Goal: Task Accomplishment & Management: Complete application form

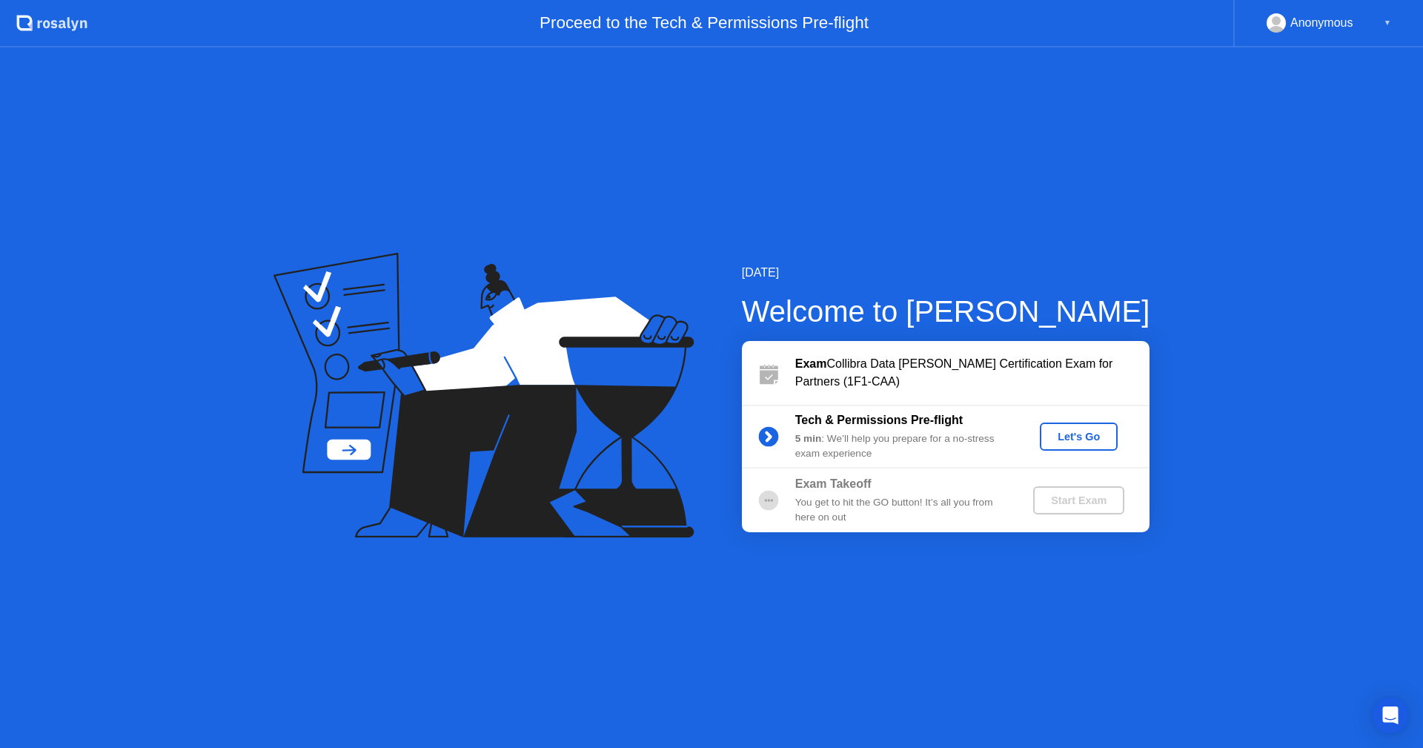
click at [1085, 442] on div "Let's Go" at bounding box center [1078, 436] width 66 height 12
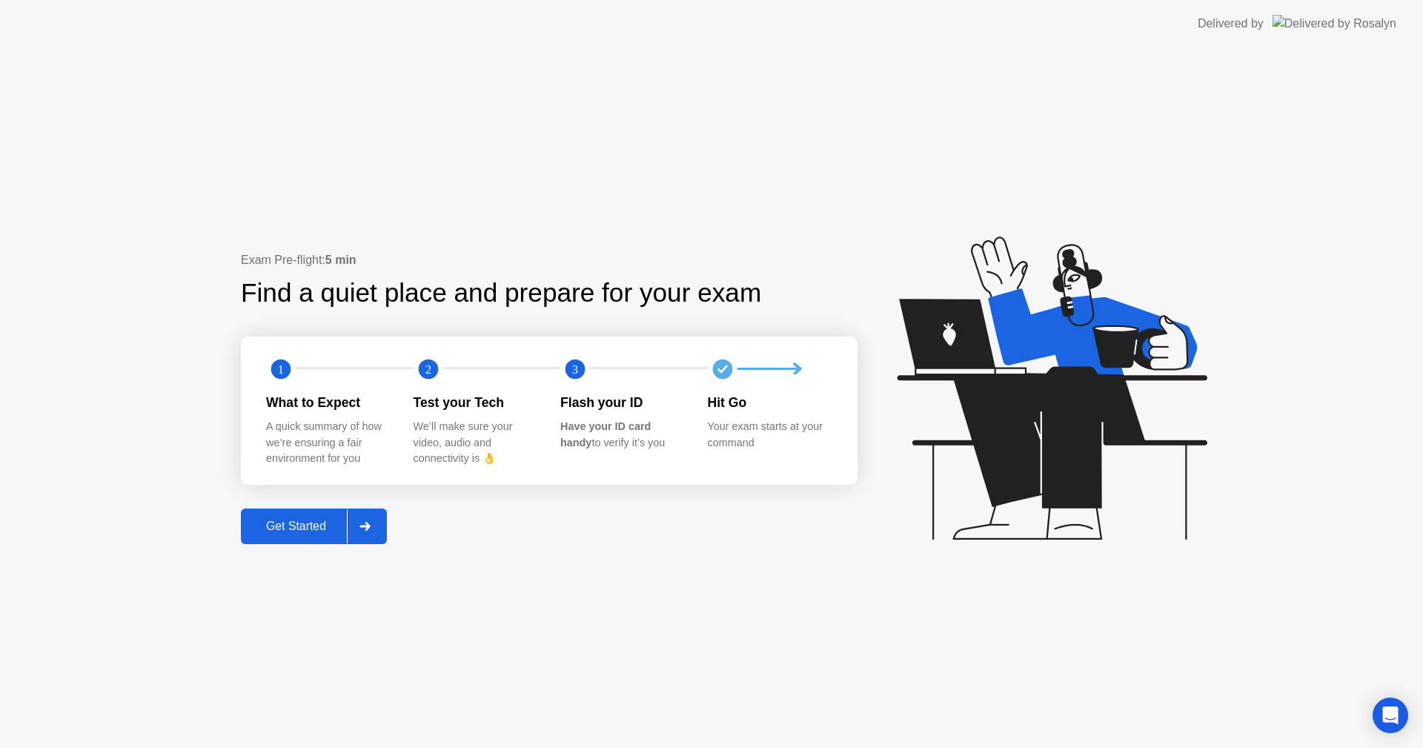
click at [307, 525] on div "Get Started" at bounding box center [296, 525] width 102 height 13
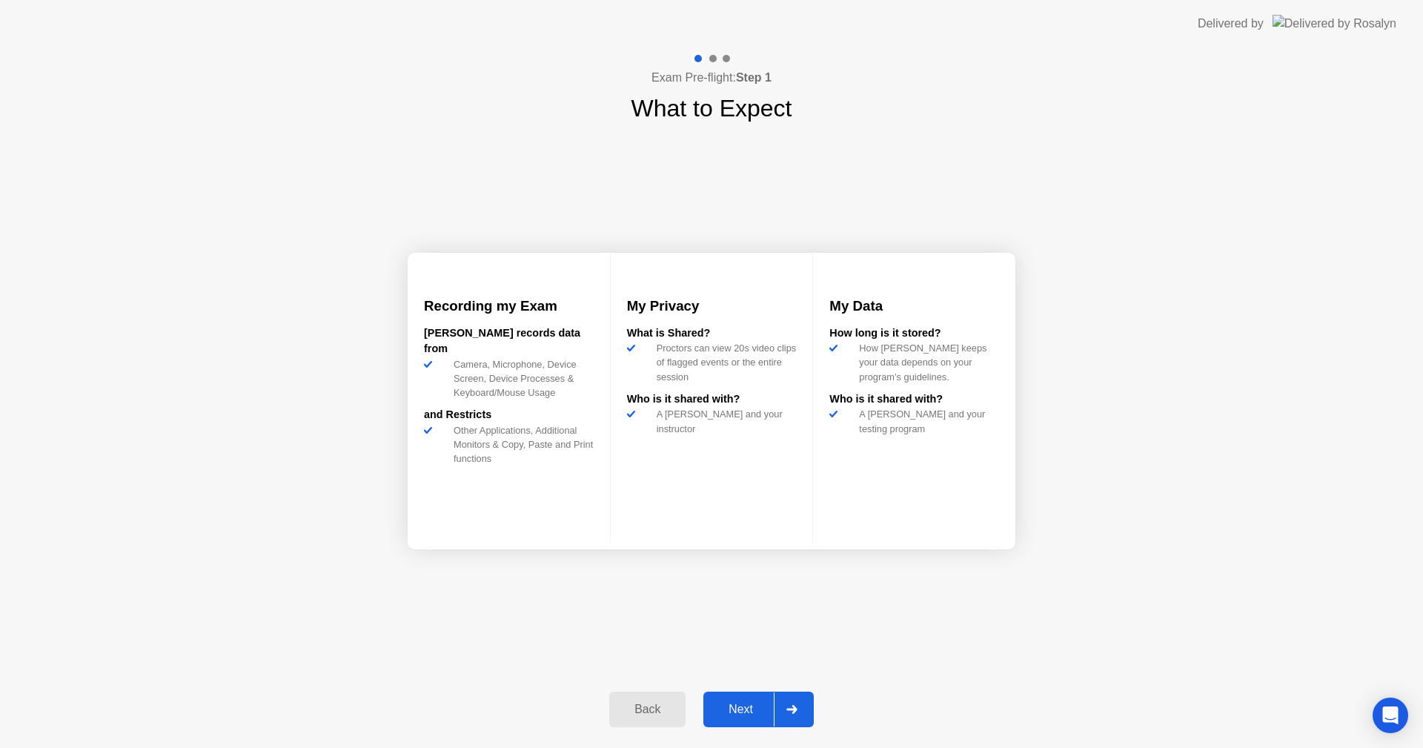
click at [755, 706] on div "Next" at bounding box center [741, 708] width 66 height 13
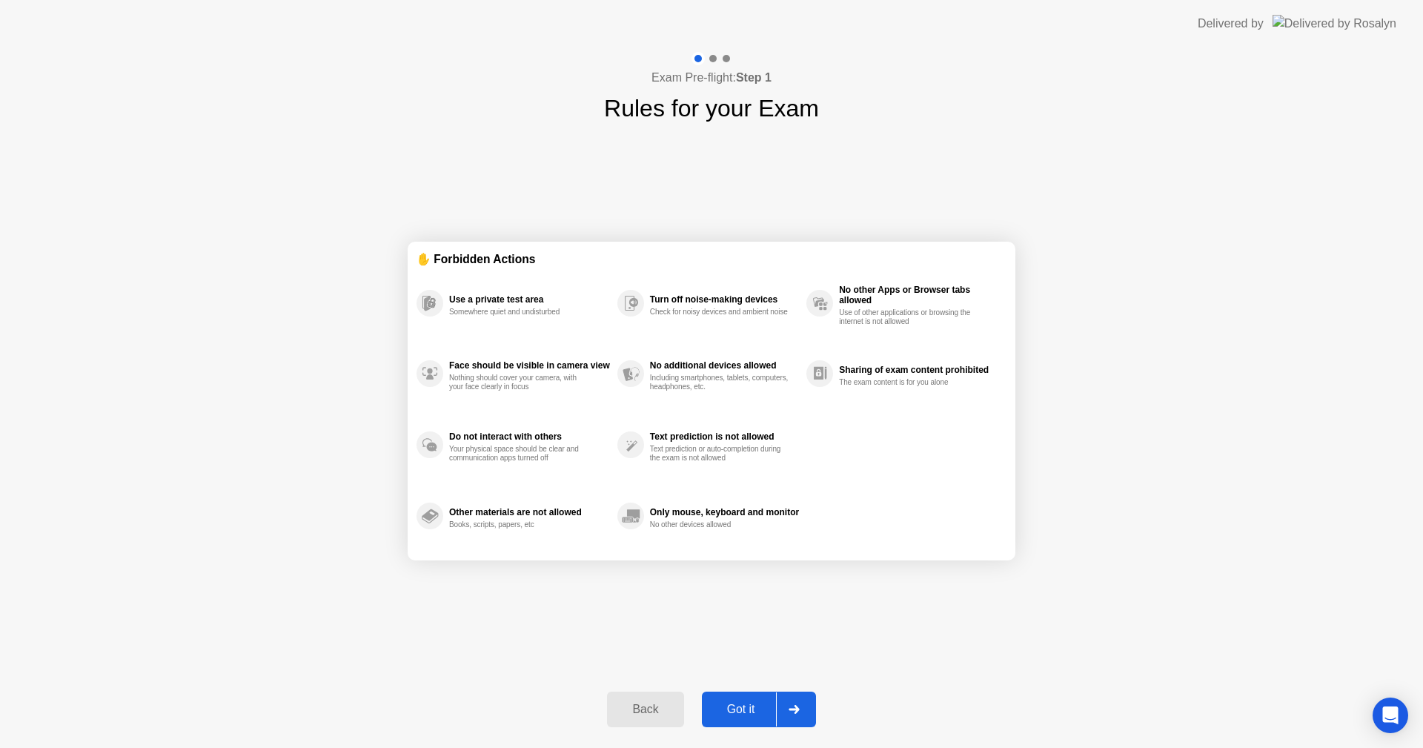
click at [665, 708] on div "Back" at bounding box center [644, 708] width 67 height 13
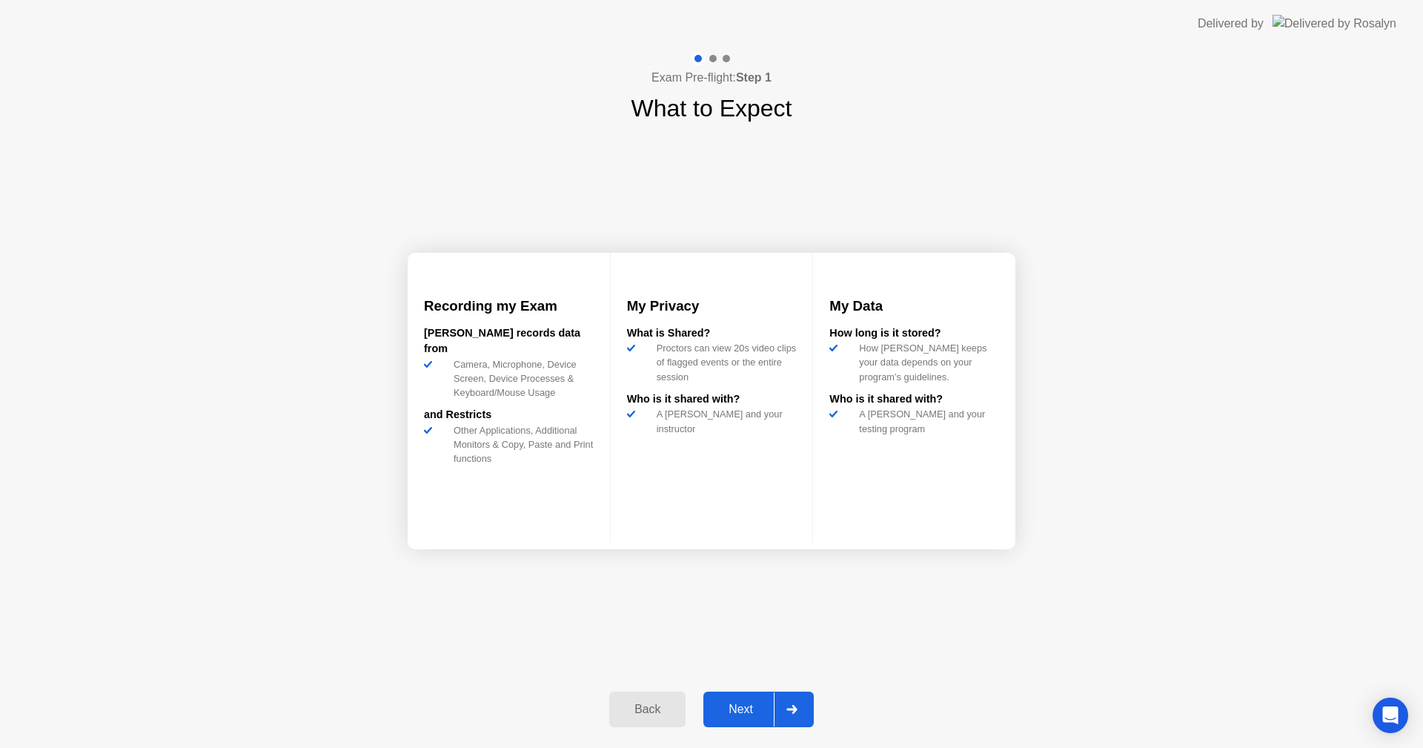
click at [717, 698] on button "Next" at bounding box center [758, 709] width 110 height 36
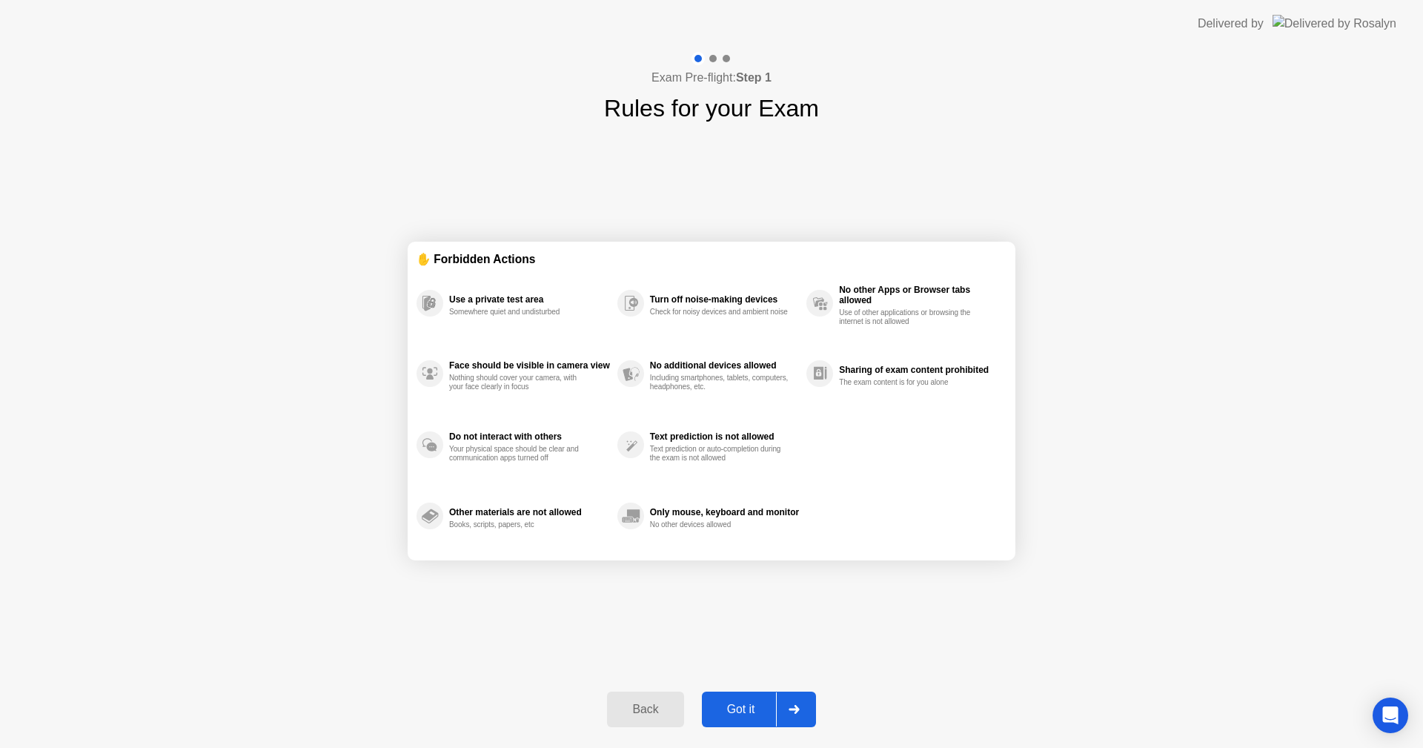
click at [717, 698] on button "Got it" at bounding box center [759, 709] width 114 height 36
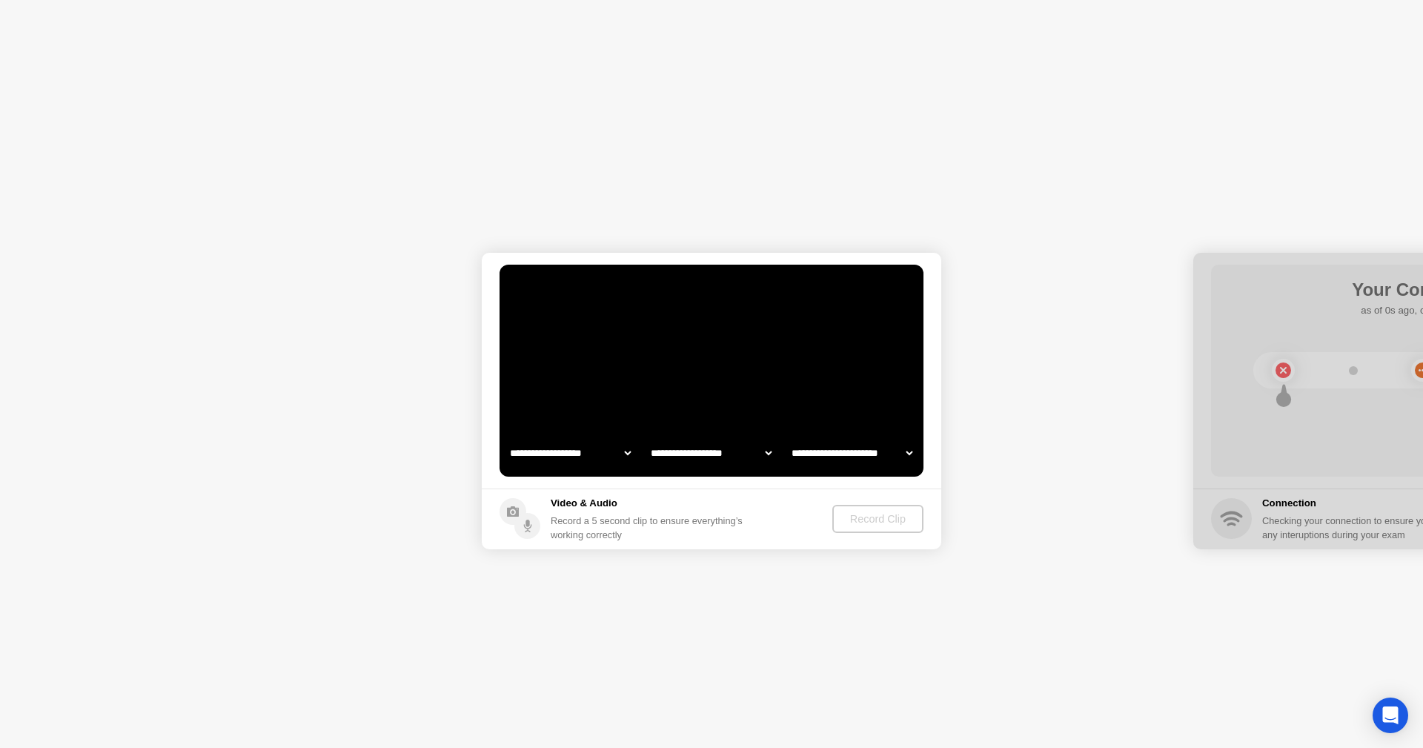
select select "**********"
select select "*******"
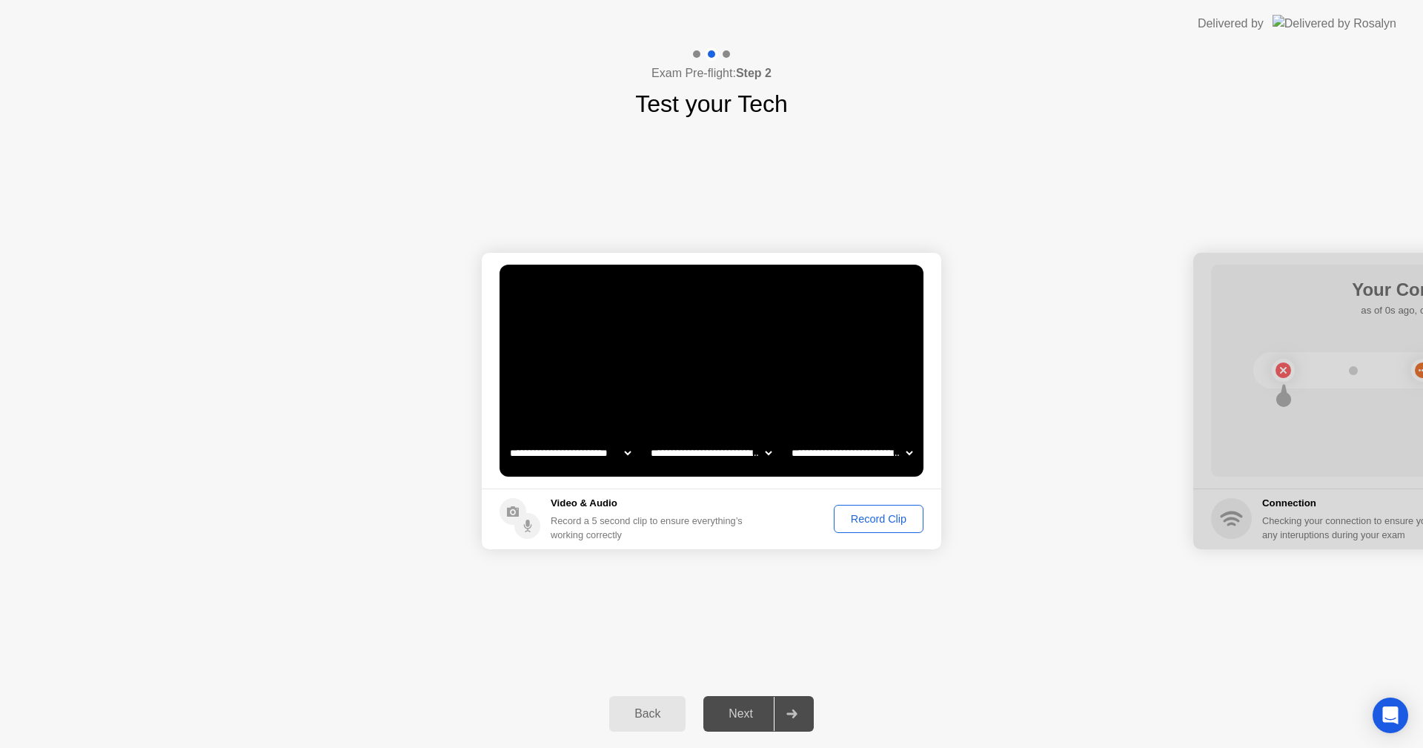
click at [854, 523] on div "Record Clip" at bounding box center [878, 519] width 79 height 12
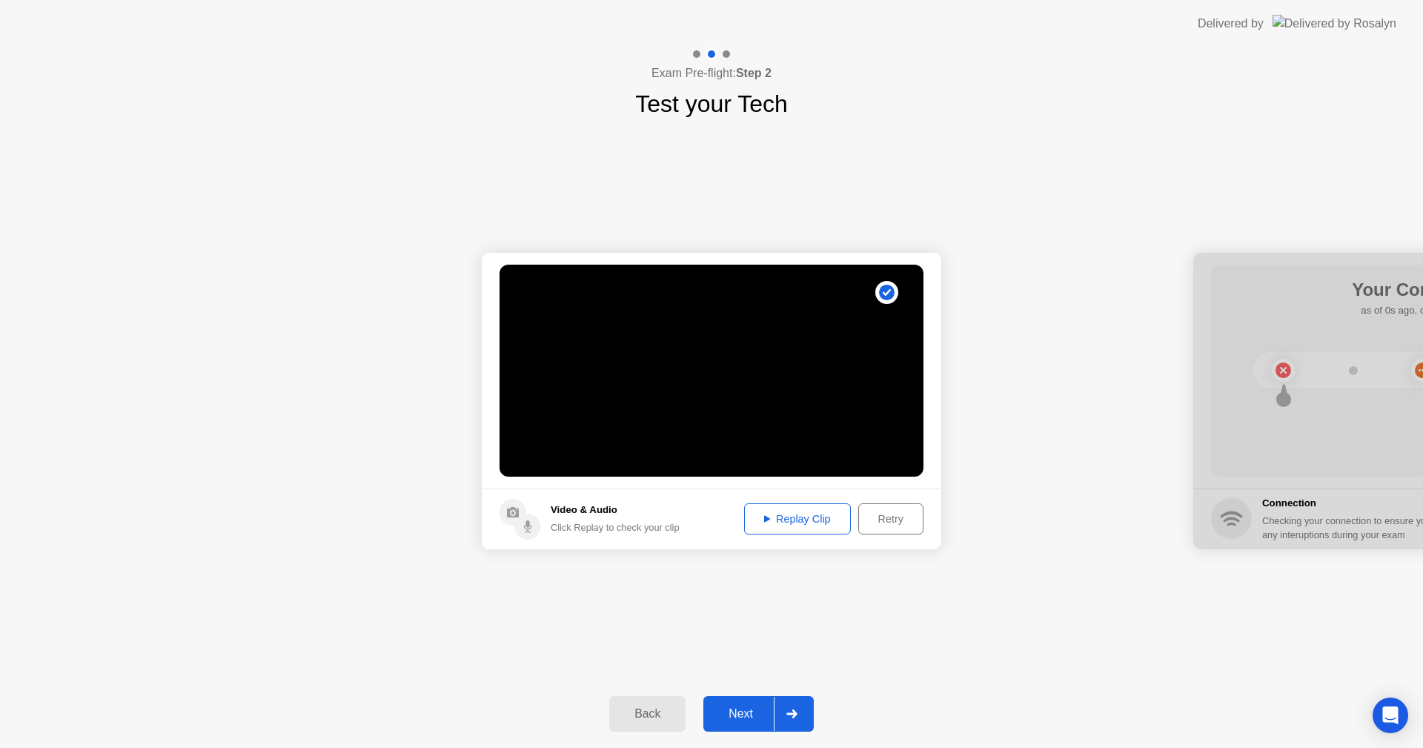
click at [824, 513] on div "Replay Clip" at bounding box center [797, 519] width 96 height 12
click at [880, 513] on div "Retry" at bounding box center [890, 519] width 55 height 12
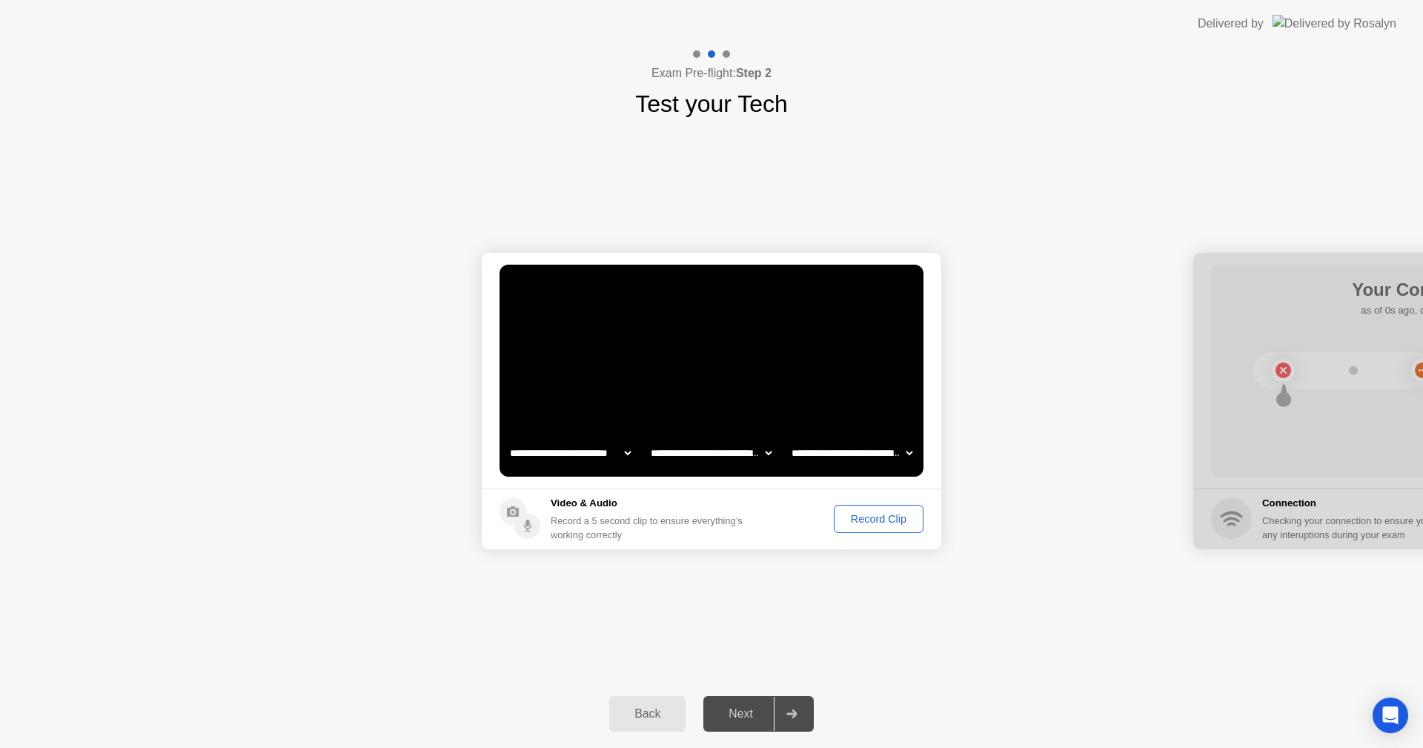
click at [883, 523] on div "Record Clip" at bounding box center [878, 519] width 79 height 12
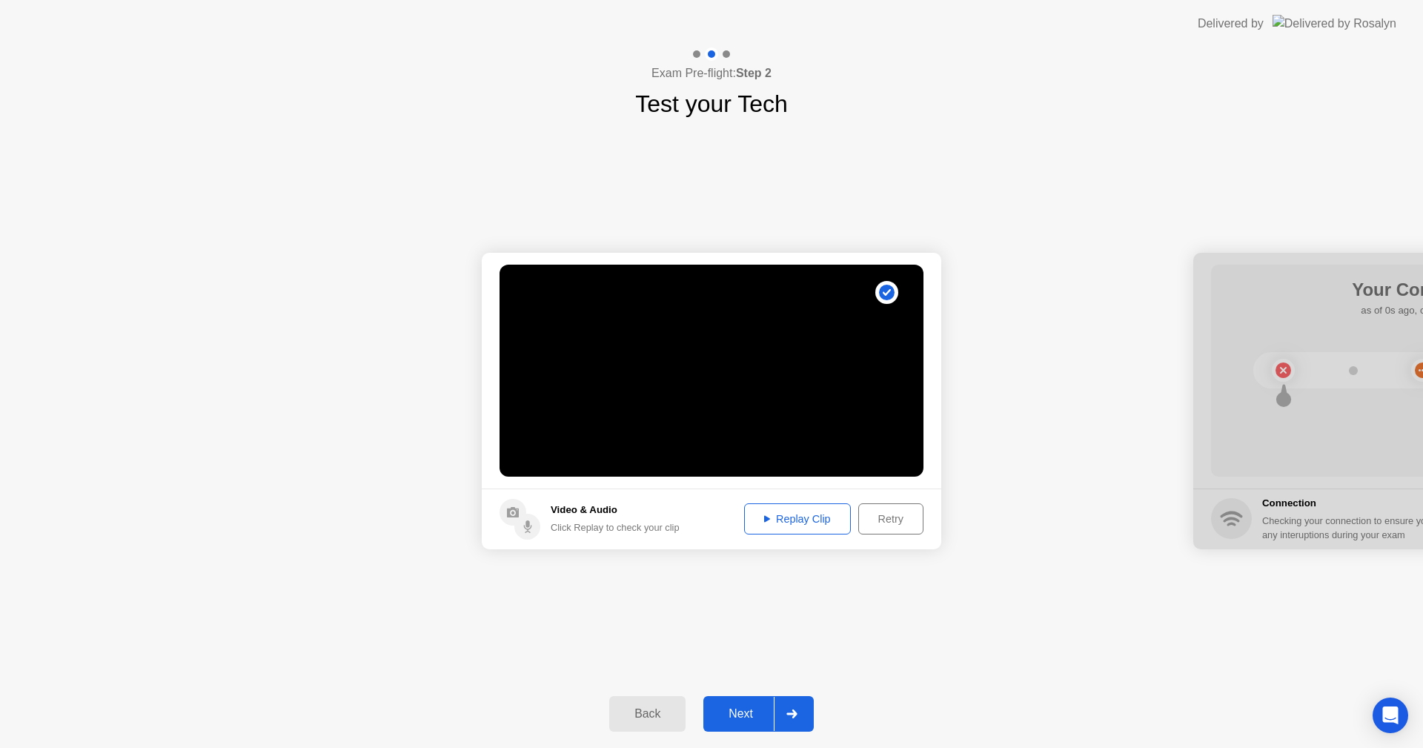
drag, startPoint x: 828, startPoint y: 702, endPoint x: 813, endPoint y: 703, distance: 14.9
click at [828, 702] on div "Back Next" at bounding box center [711, 713] width 1423 height 68
click at [804, 708] on div at bounding box center [792, 713] width 36 height 34
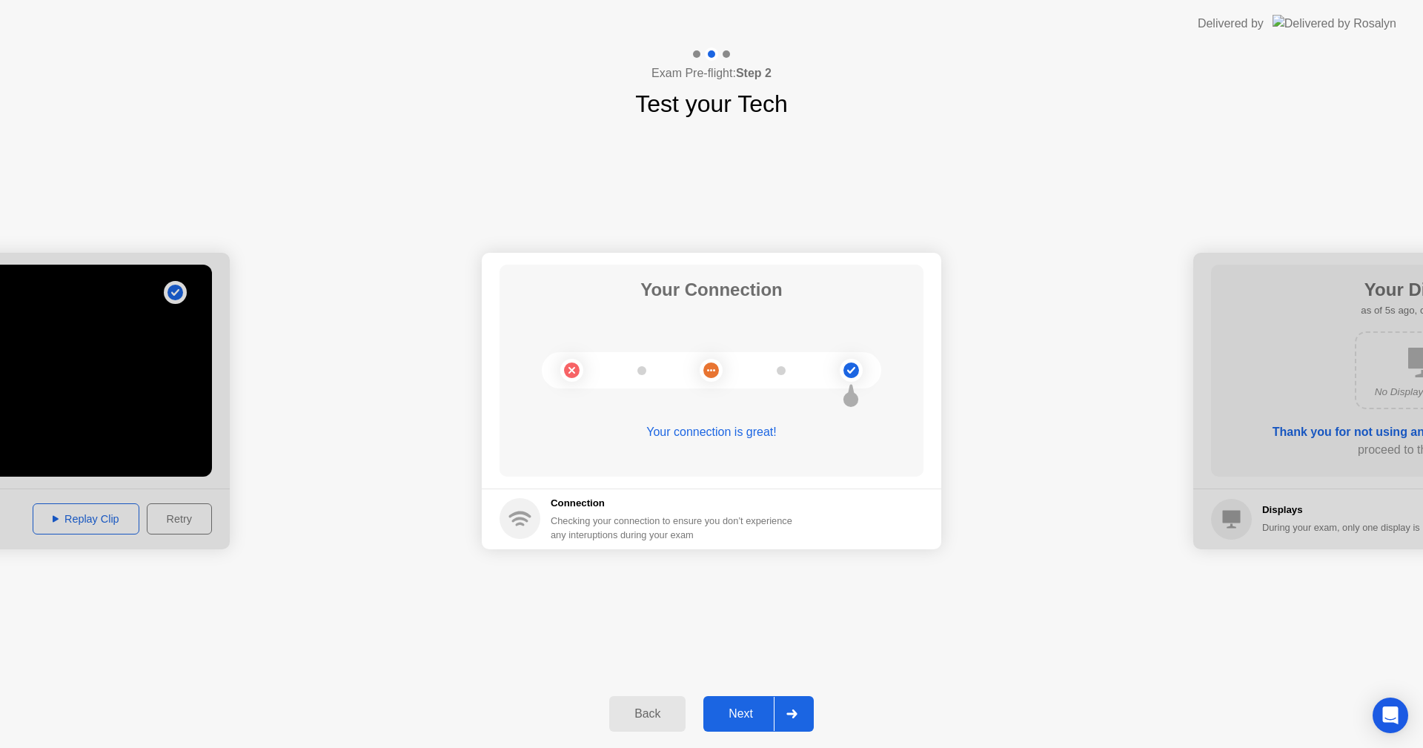
click at [804, 708] on div at bounding box center [792, 713] width 36 height 34
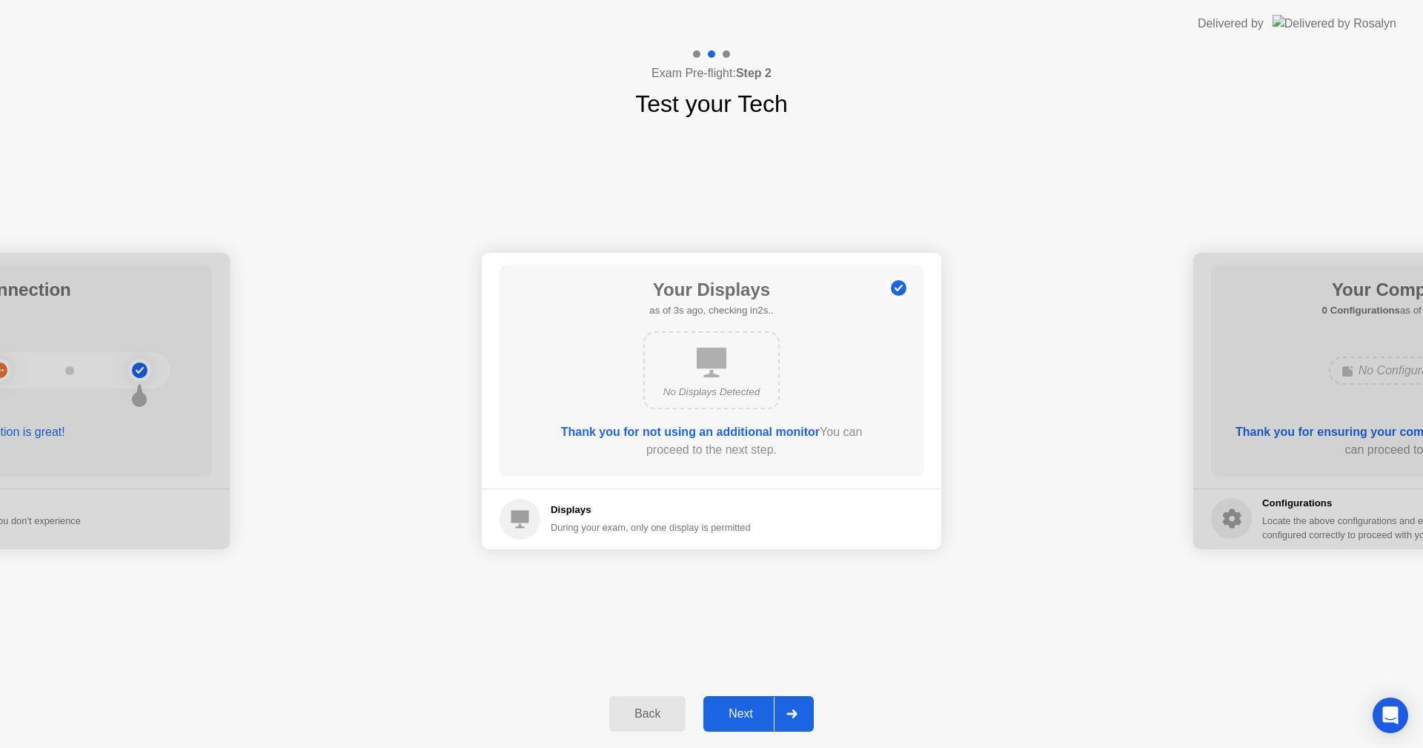
click at [804, 707] on div at bounding box center [792, 713] width 36 height 34
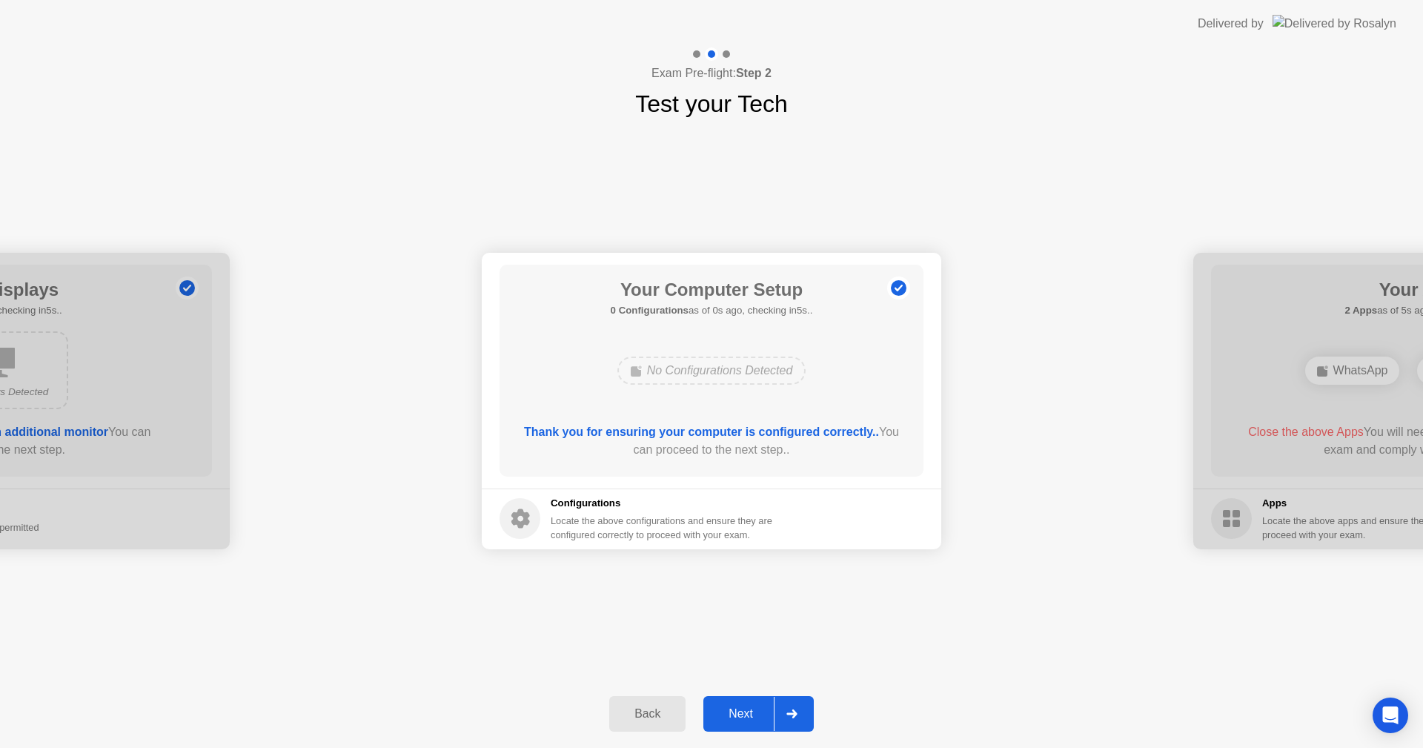
click at [804, 707] on div at bounding box center [792, 713] width 36 height 34
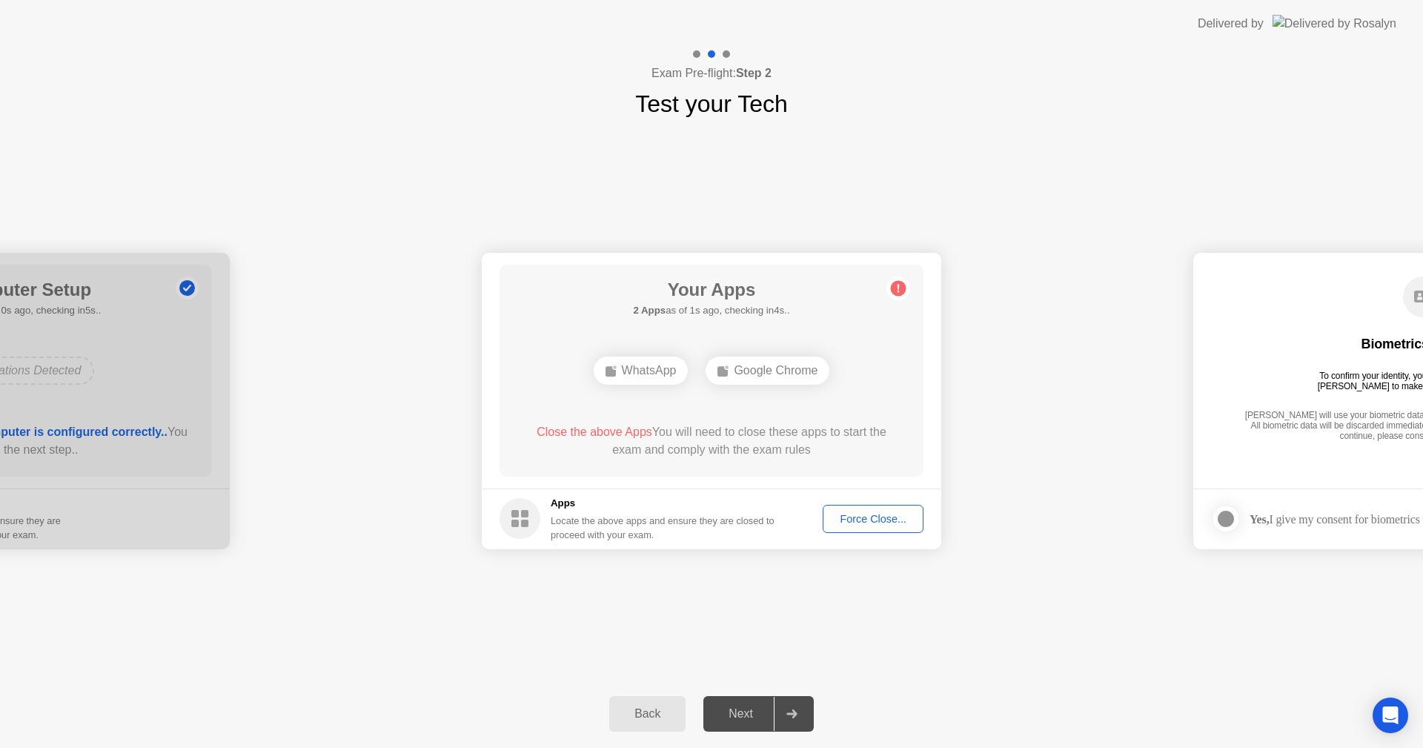
click at [865, 523] on div "Force Close..." at bounding box center [873, 519] width 90 height 12
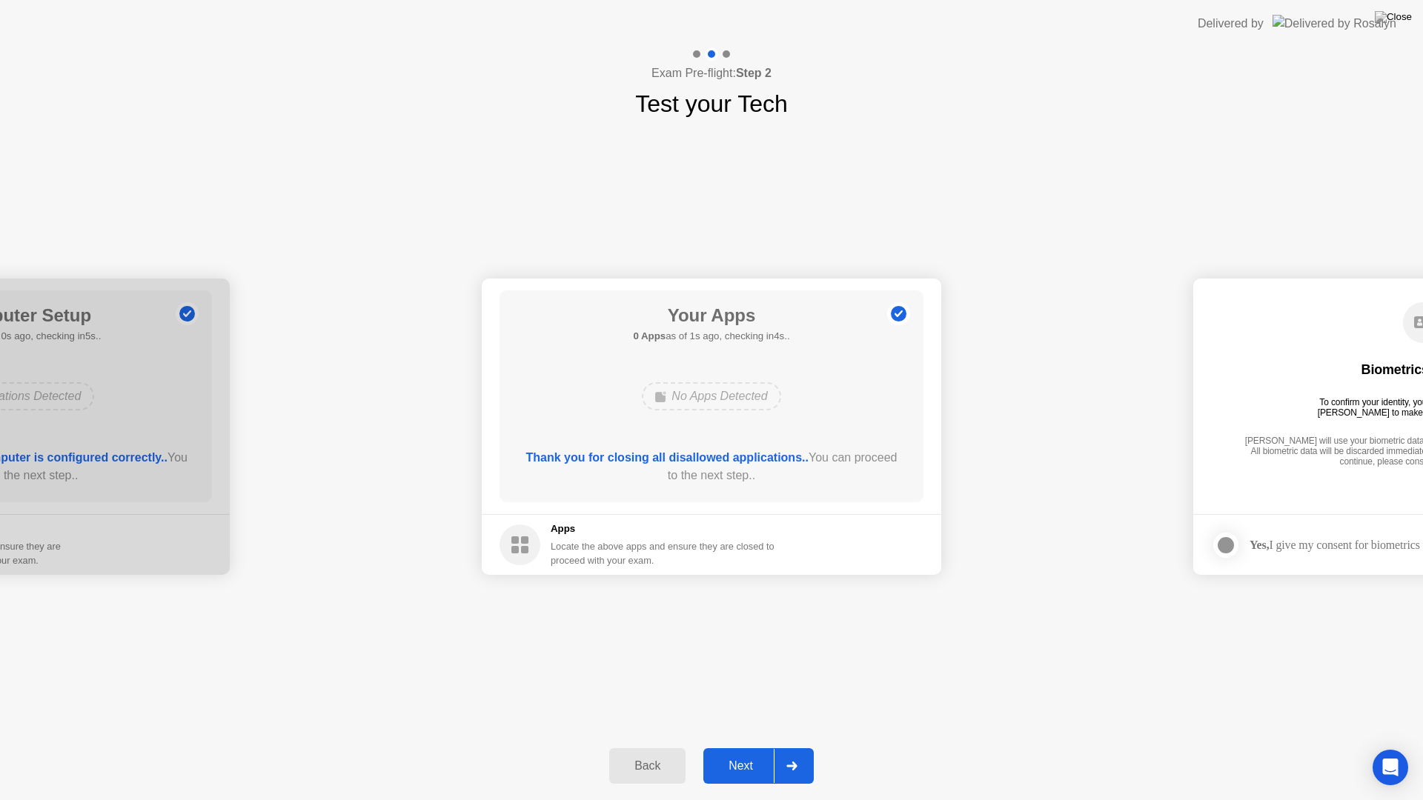
click at [796, 747] on button "Next" at bounding box center [758, 766] width 110 height 36
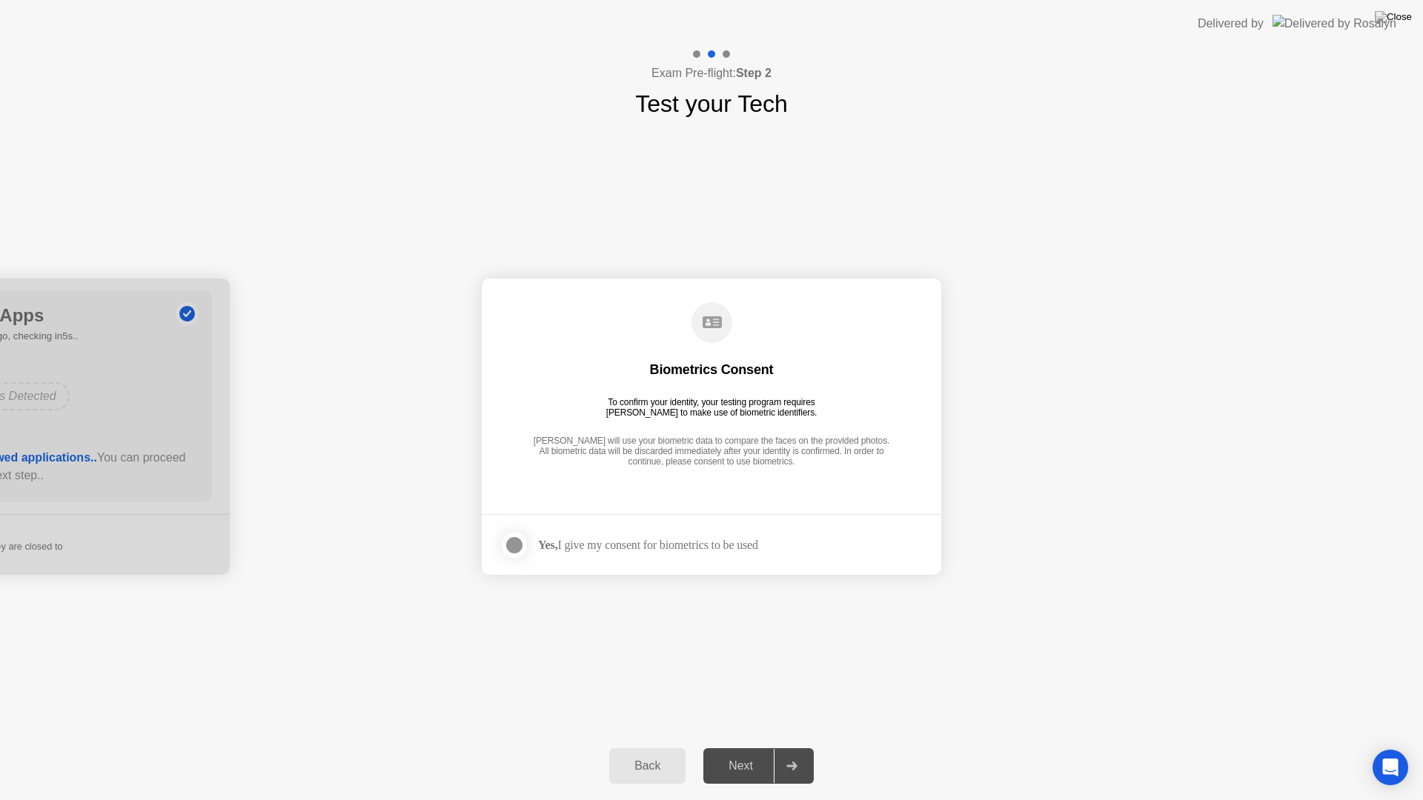
click at [796, 747] on div at bounding box center [792, 766] width 36 height 34
click at [523, 539] on div at bounding box center [514, 545] width 18 height 18
click at [793, 747] on icon at bounding box center [791, 766] width 11 height 9
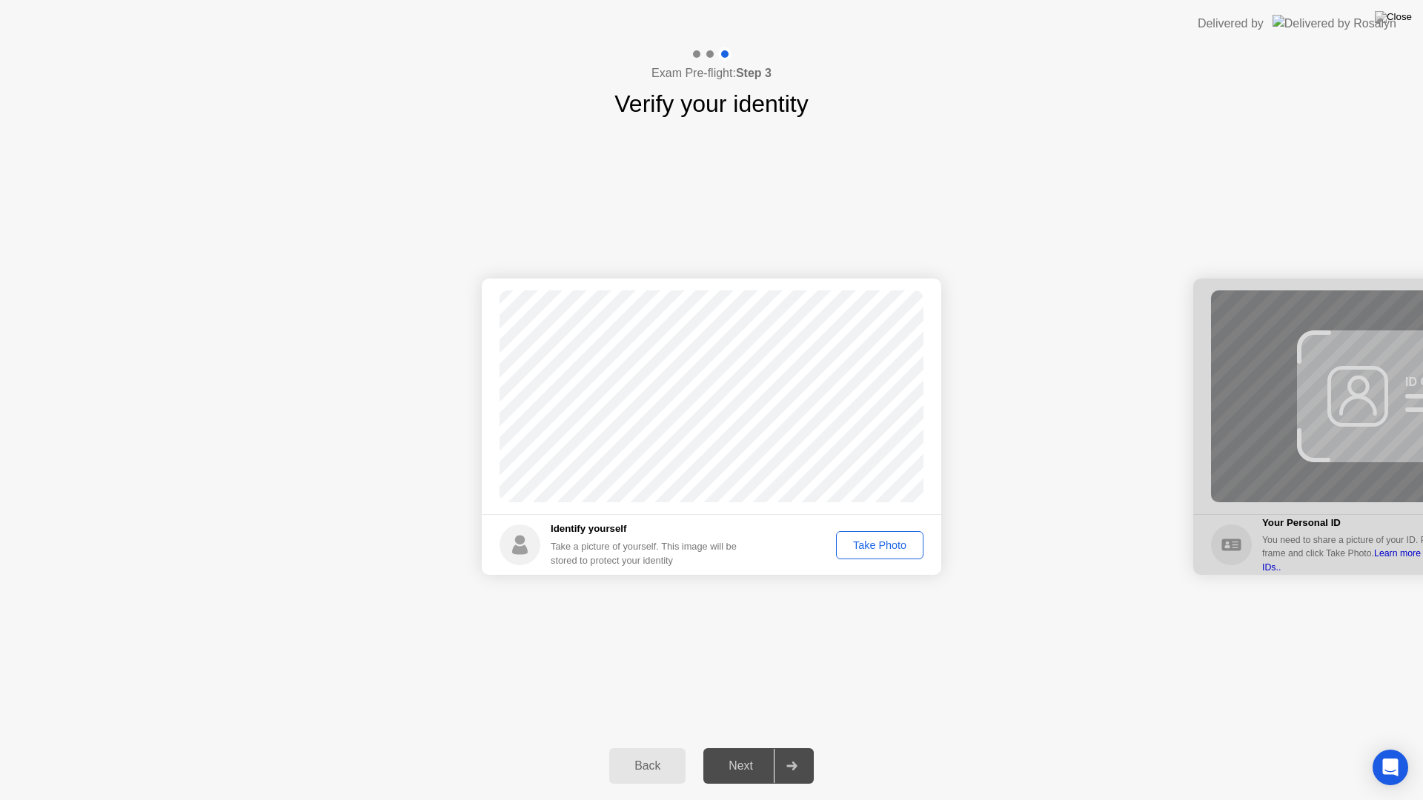
click at [868, 545] on div "Take Photo" at bounding box center [879, 545] width 77 height 12
click at [806, 747] on div at bounding box center [792, 766] width 36 height 34
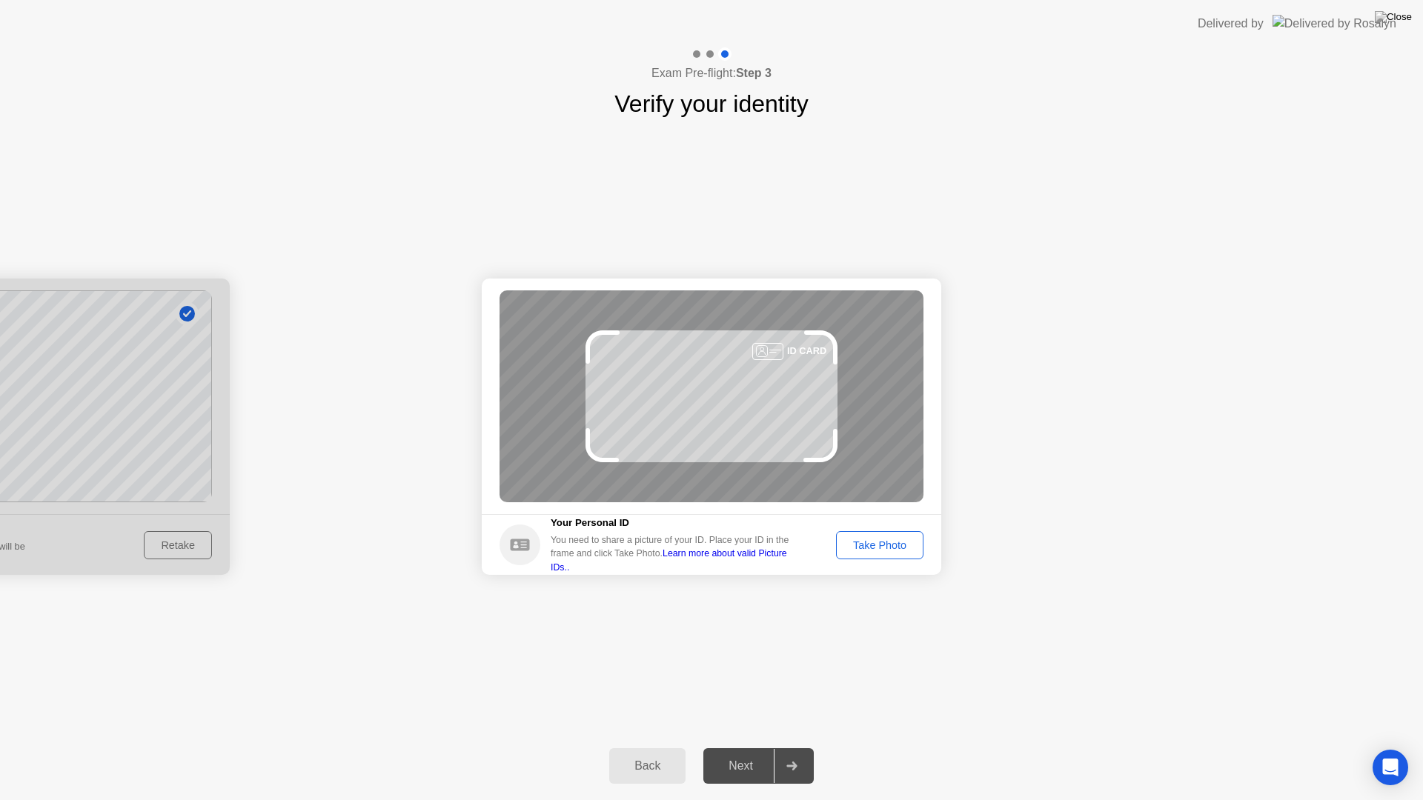
click at [902, 554] on button "Take Photo" at bounding box center [879, 545] width 87 height 28
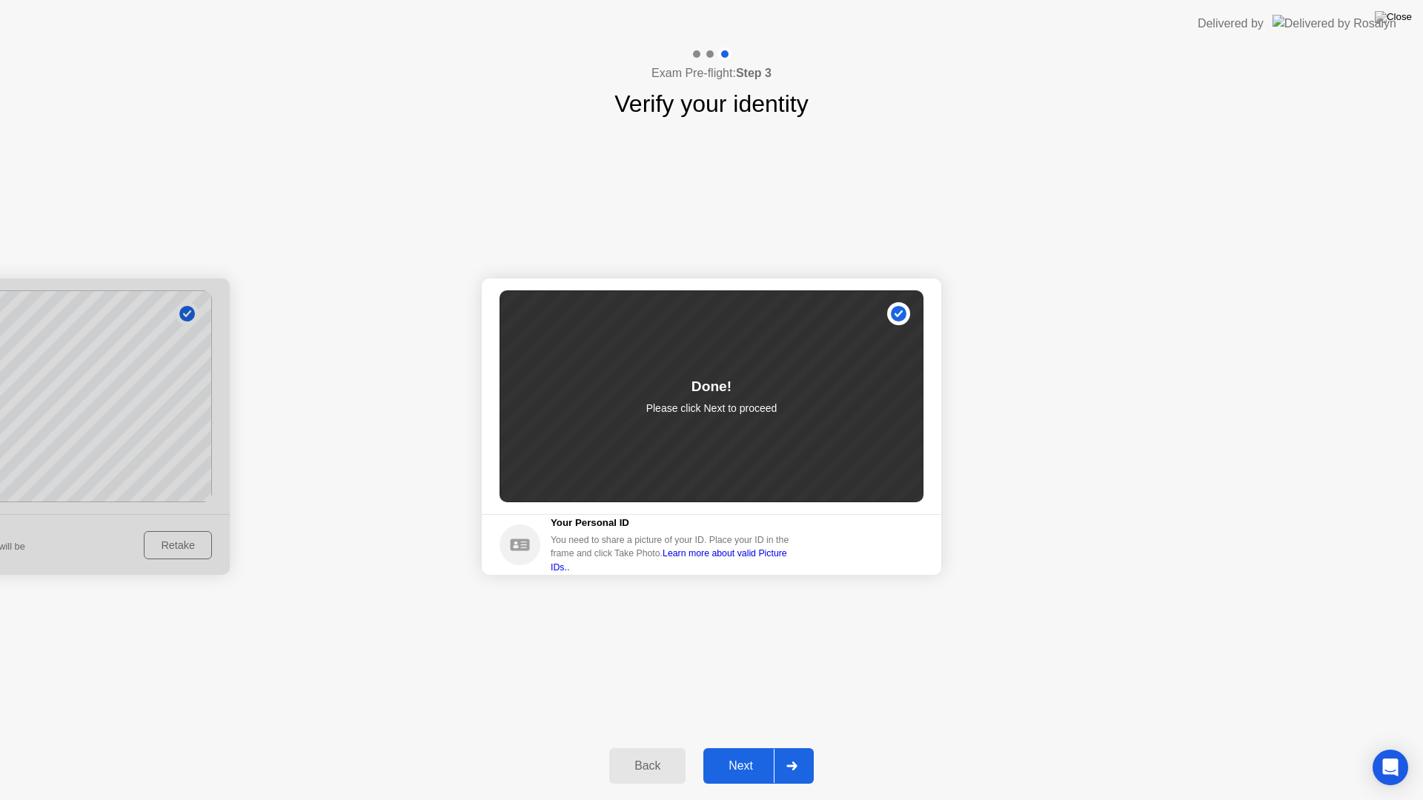
click at [788, 747] on div at bounding box center [792, 766] width 36 height 34
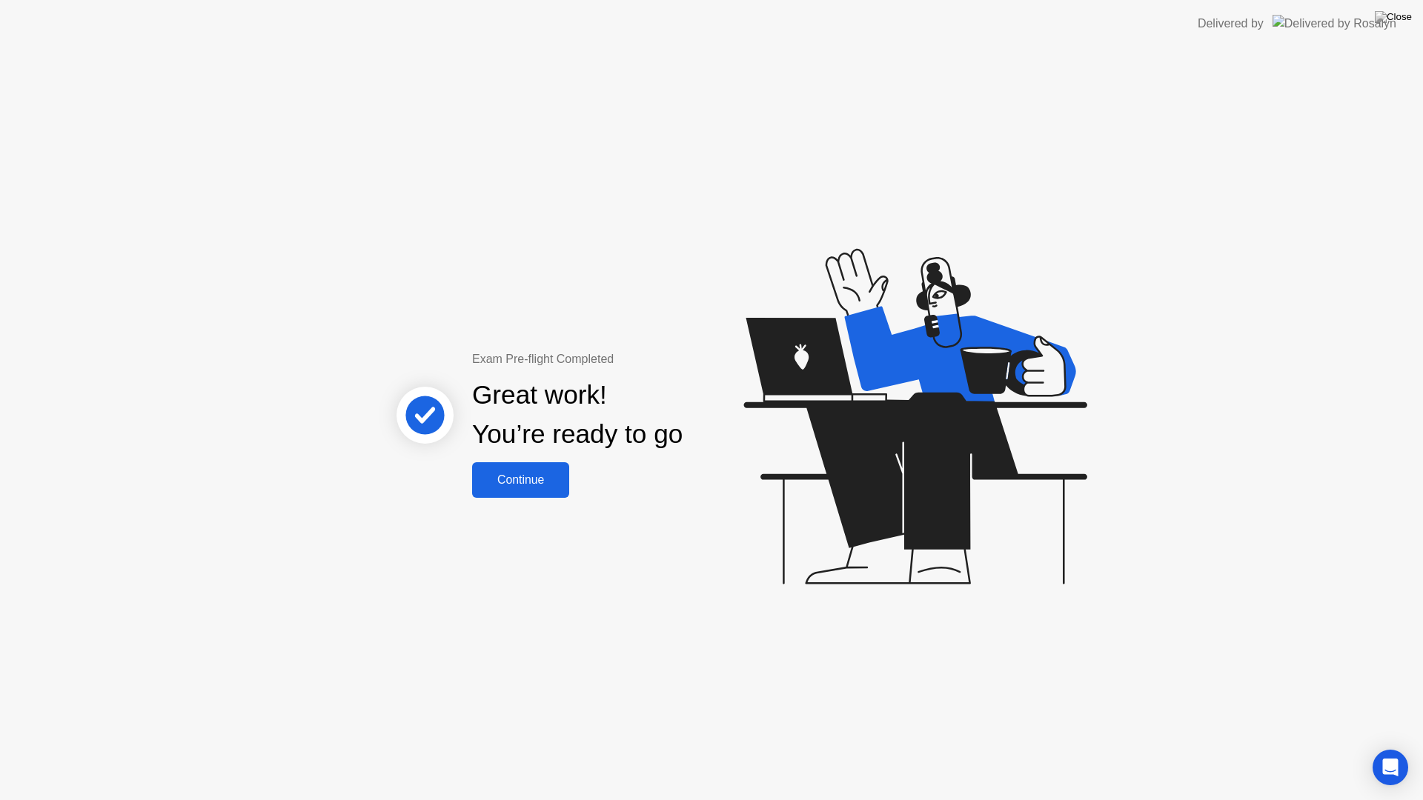
click at [520, 476] on div "Continue" at bounding box center [520, 479] width 88 height 13
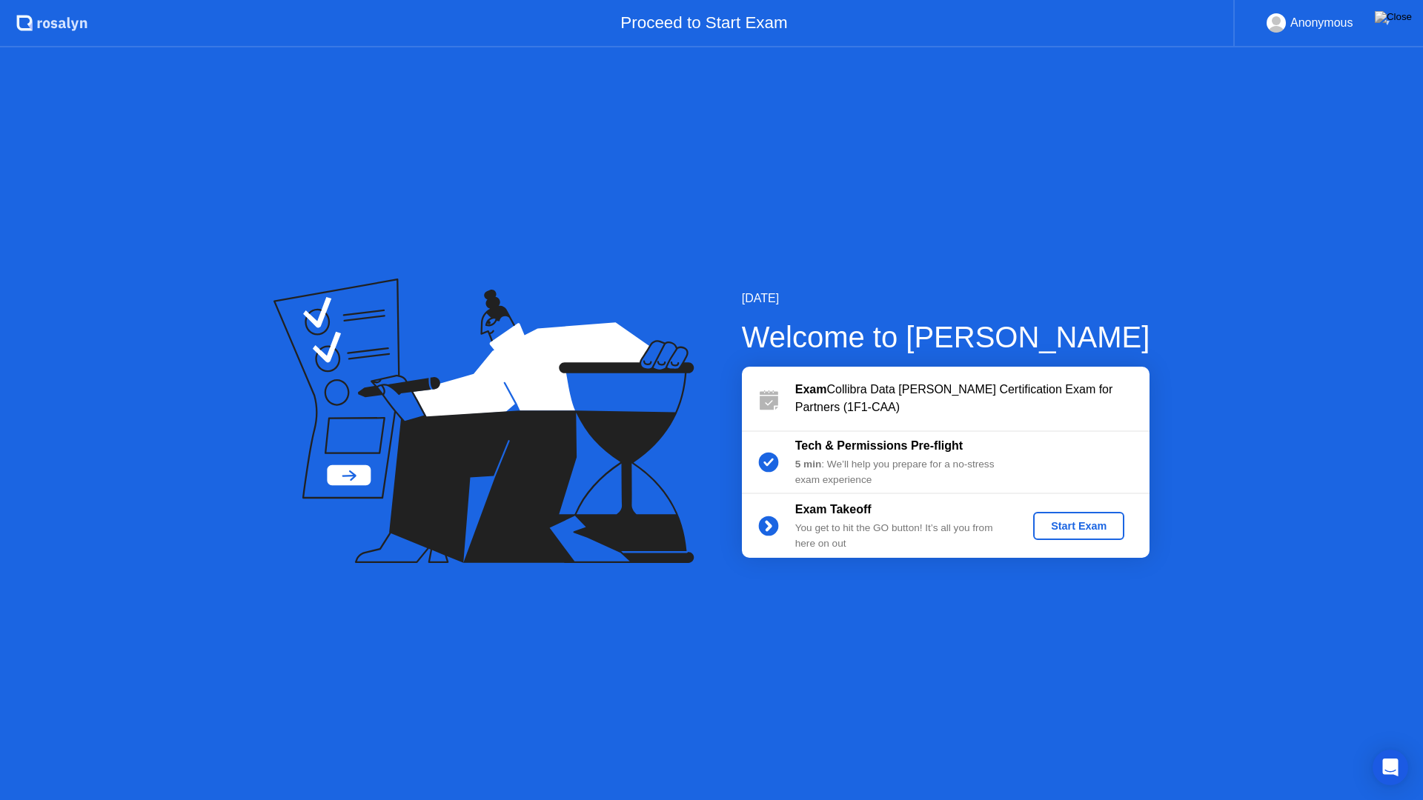
click at [1068, 529] on div "Start Exam" at bounding box center [1078, 526] width 79 height 12
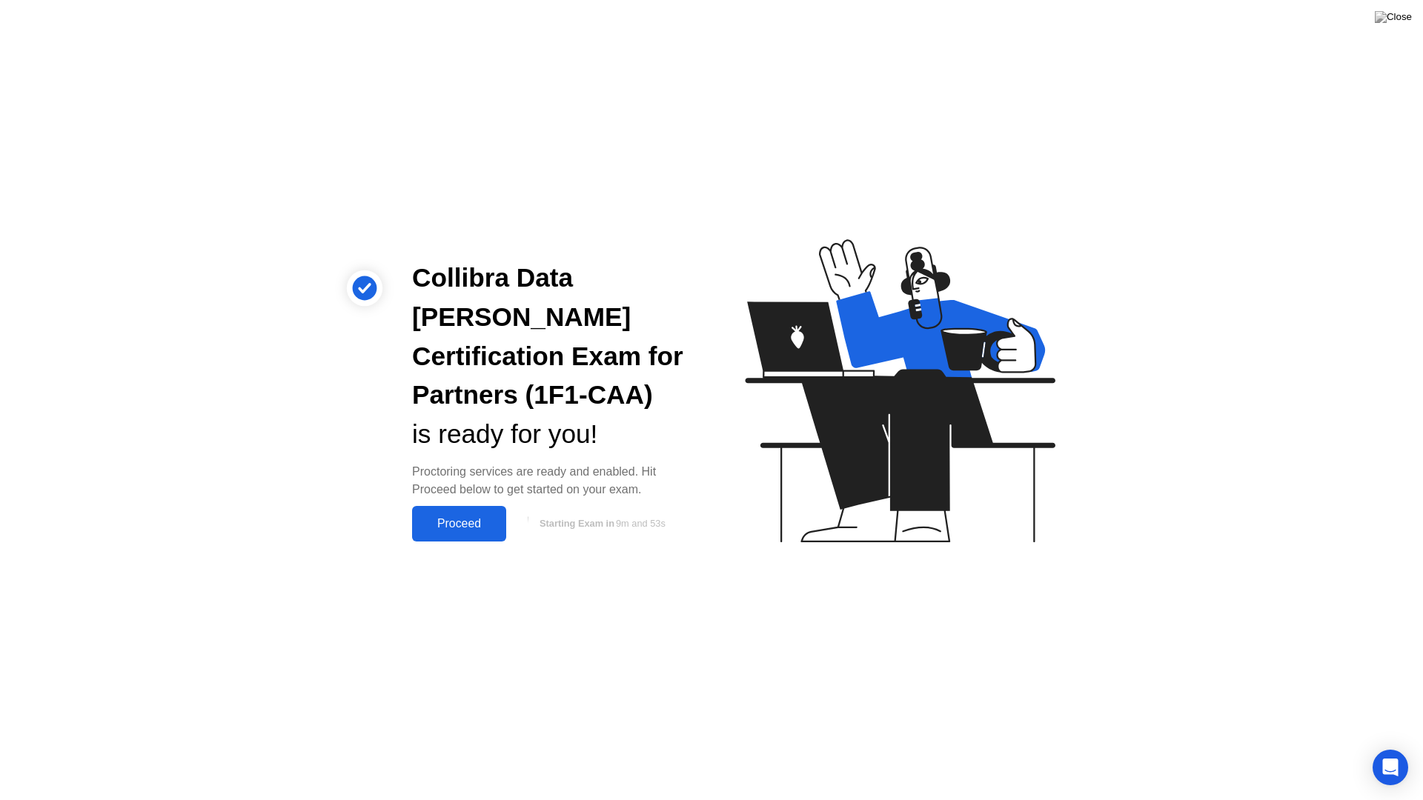
click at [457, 517] on div "Proceed" at bounding box center [458, 523] width 85 height 13
